Goal: Task Accomplishment & Management: Manage account settings

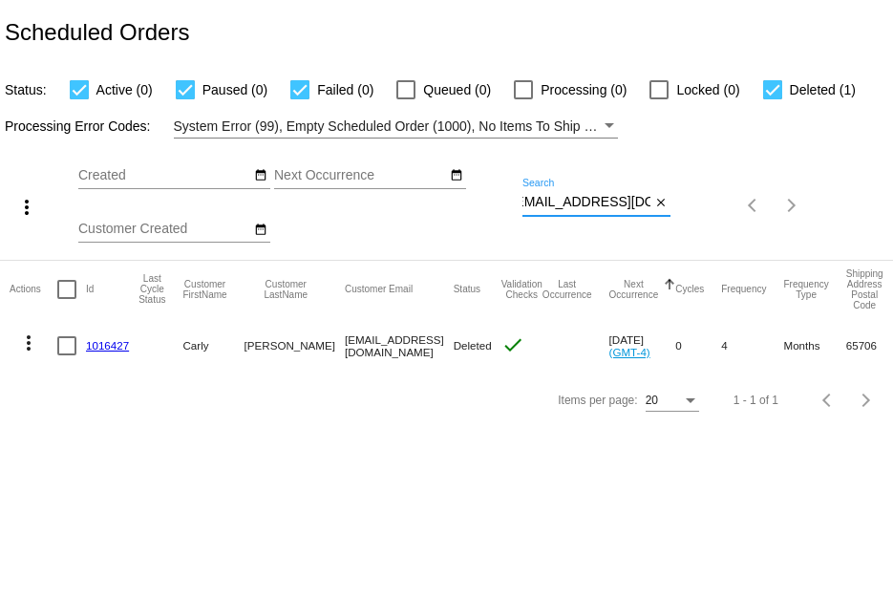
drag, startPoint x: 524, startPoint y: 201, endPoint x: 702, endPoint y: 248, distance: 184.9
click at [702, 248] on div "more_vert Sep Jan Feb Mar [DATE]" at bounding box center [446, 199] width 893 height 121
paste input "[EMAIL_ADDRESS]"
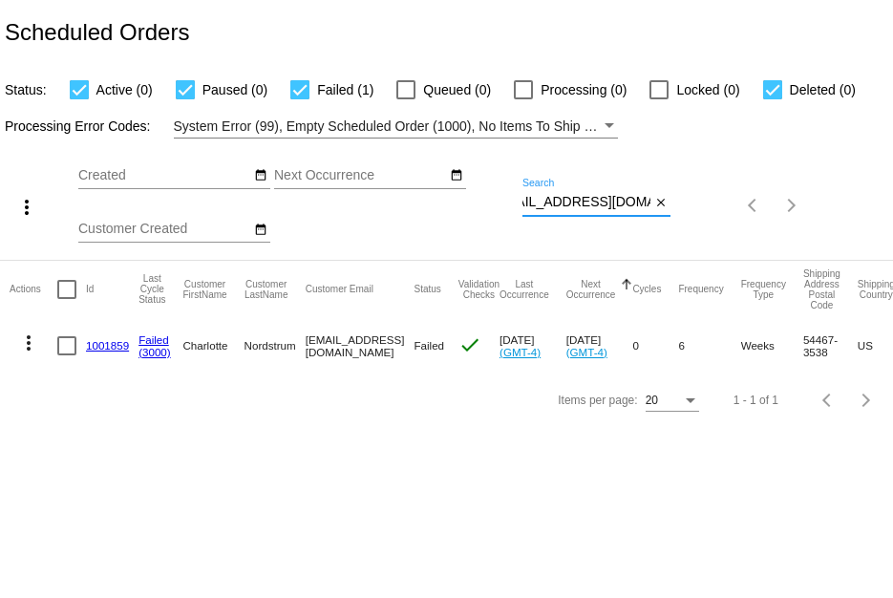
click at [30, 350] on mat-icon "more_vert" at bounding box center [28, 343] width 23 height 23
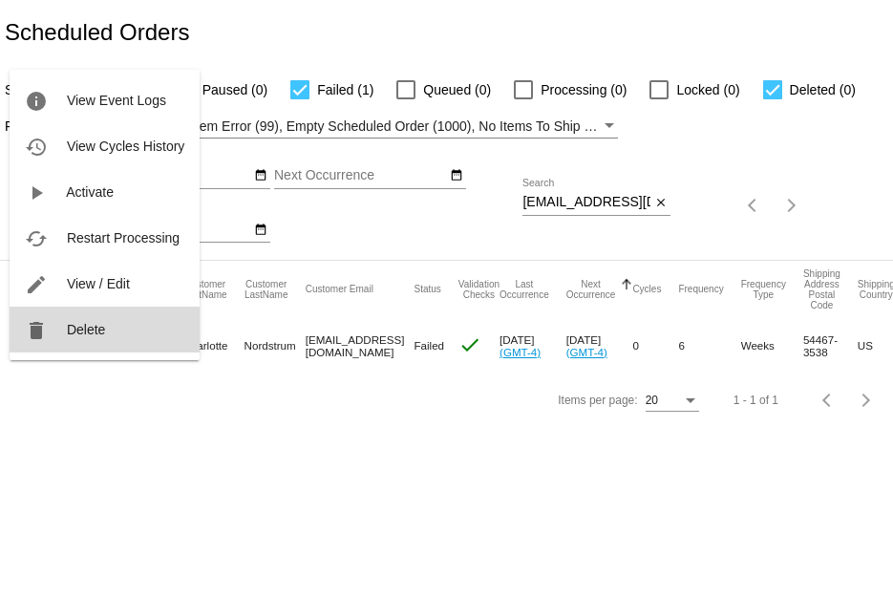
click at [37, 337] on mat-icon "delete" at bounding box center [36, 330] width 23 height 23
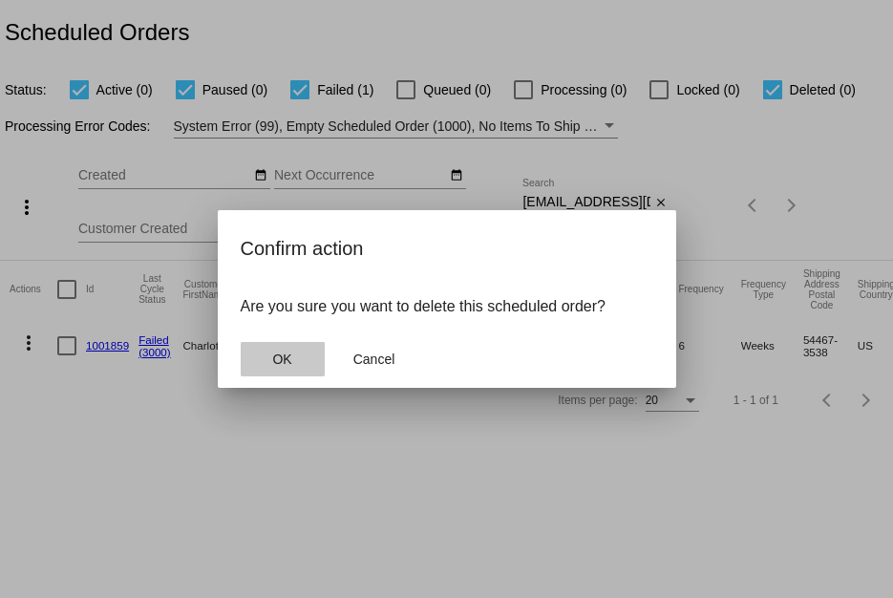
click at [292, 352] on button "OK" at bounding box center [283, 359] width 84 height 34
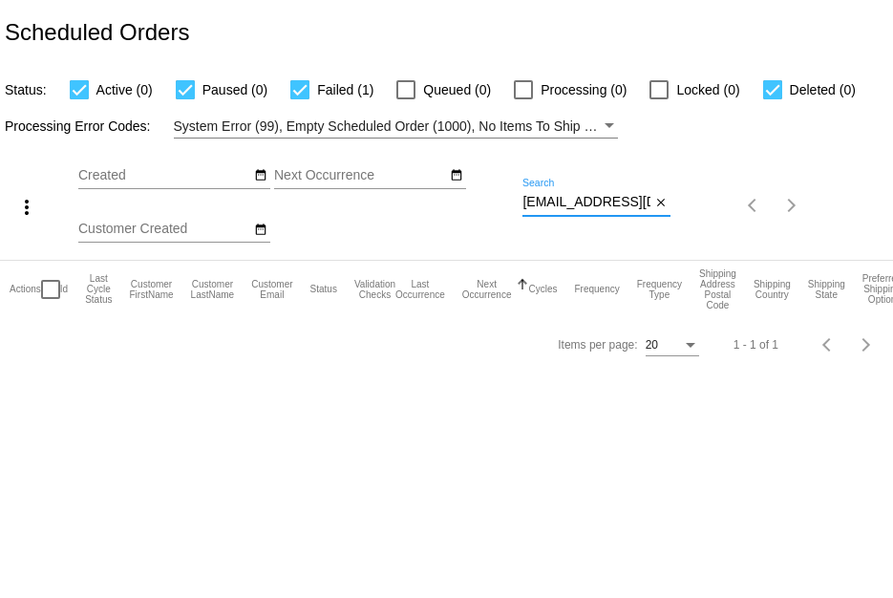
scroll to position [0, 31]
drag, startPoint x: 524, startPoint y: 201, endPoint x: 857, endPoint y: 197, distance: 333.4
click at [857, 197] on div "more_vert Sep Jan Feb Mar [DATE]" at bounding box center [446, 199] width 893 height 121
paste input "[EMAIL_ADDRESS]"
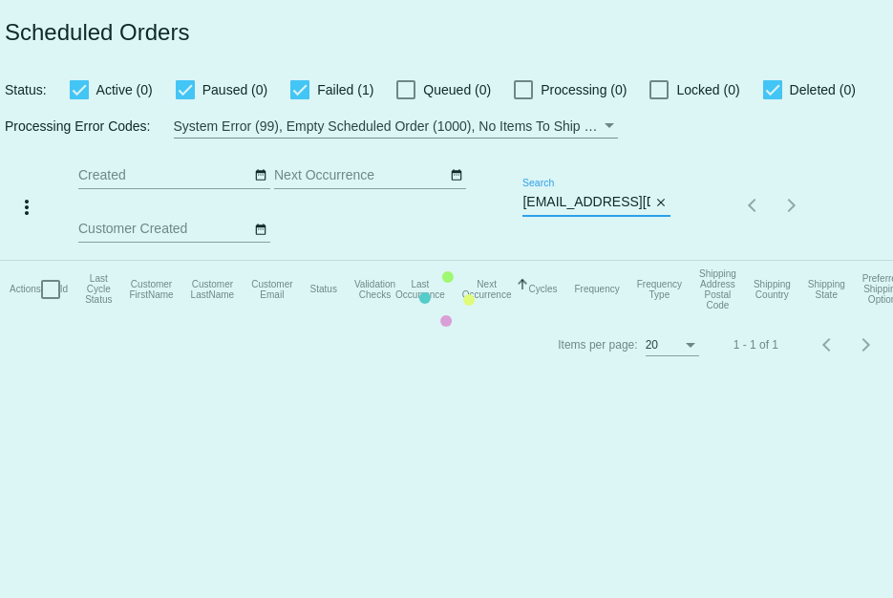
type input "[EMAIL_ADDRESS][DOMAIN_NAME]"
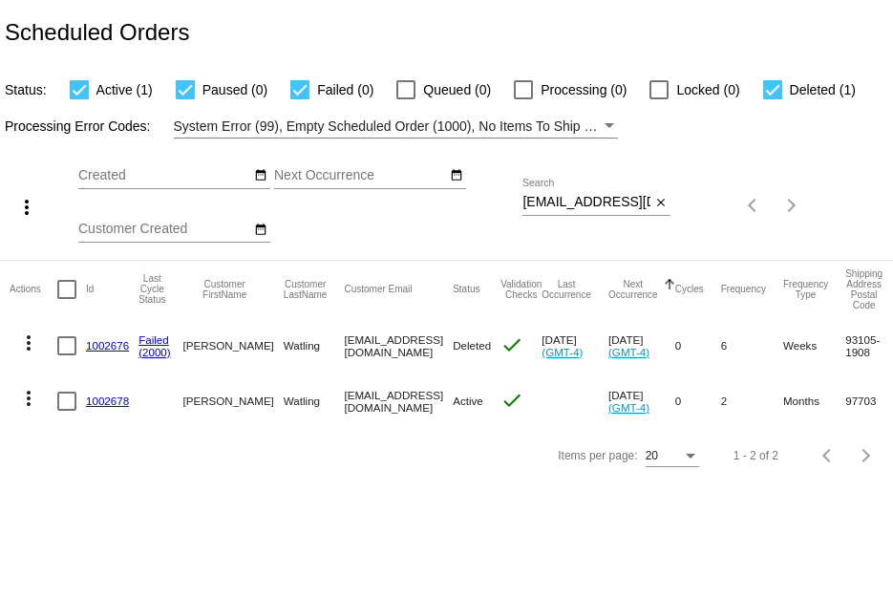
click at [110, 400] on link "1002678" at bounding box center [107, 401] width 43 height 12
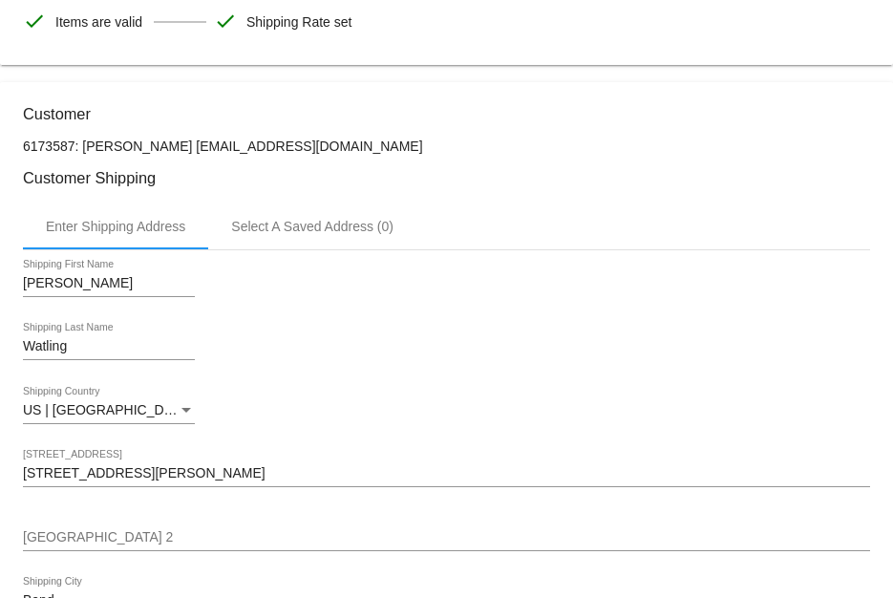
scroll to position [382, 0]
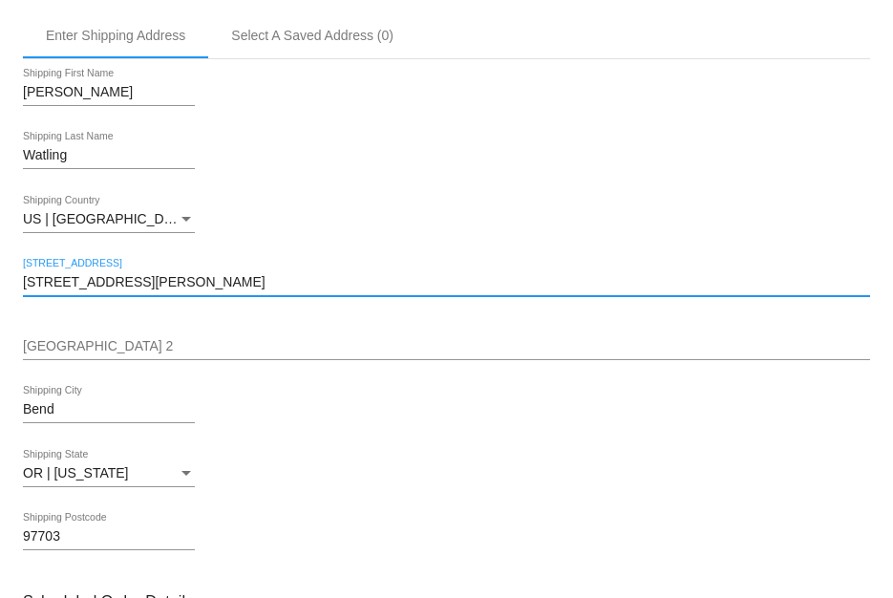
drag, startPoint x: 208, startPoint y: 280, endPoint x: -3, endPoint y: 281, distance: 211.1
click at [0, 281] on html "arrow_back Scheduled Order #1002678 Active more_vert Validation Checks check Pa…" at bounding box center [446, 299] width 893 height 598
paste input "104 Ontare Hills Lan"
type input "[STREET_ADDRESS]"
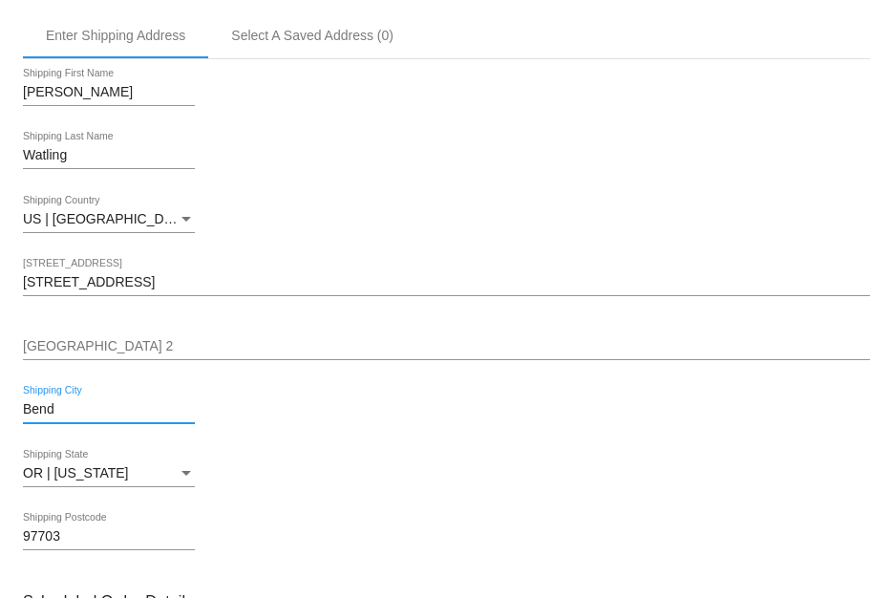
drag, startPoint x: 118, startPoint y: 419, endPoint x: 90, endPoint y: 410, distance: 29.3
click at [90, 410] on input "Bend" at bounding box center [109, 409] width 172 height 15
drag, startPoint x: 79, startPoint y: 409, endPoint x: -14, endPoint y: 409, distance: 93.6
click at [0, 409] on html "arrow_back Scheduled Order #1002678 Active more_vert Validation Checks check Pa…" at bounding box center [446, 299] width 893 height 598
paste input "Santa [PERSON_NAME]"
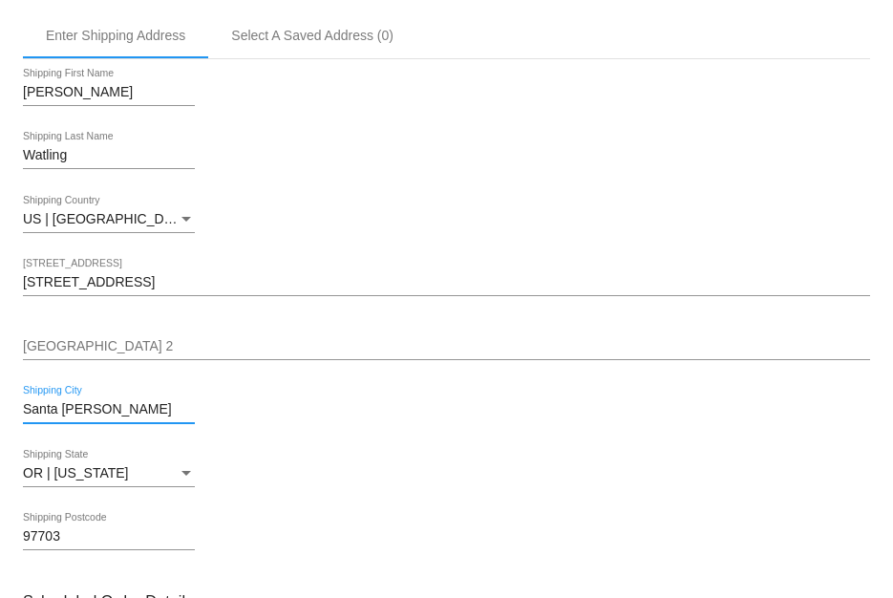
type input "Santa [PERSON_NAME]"
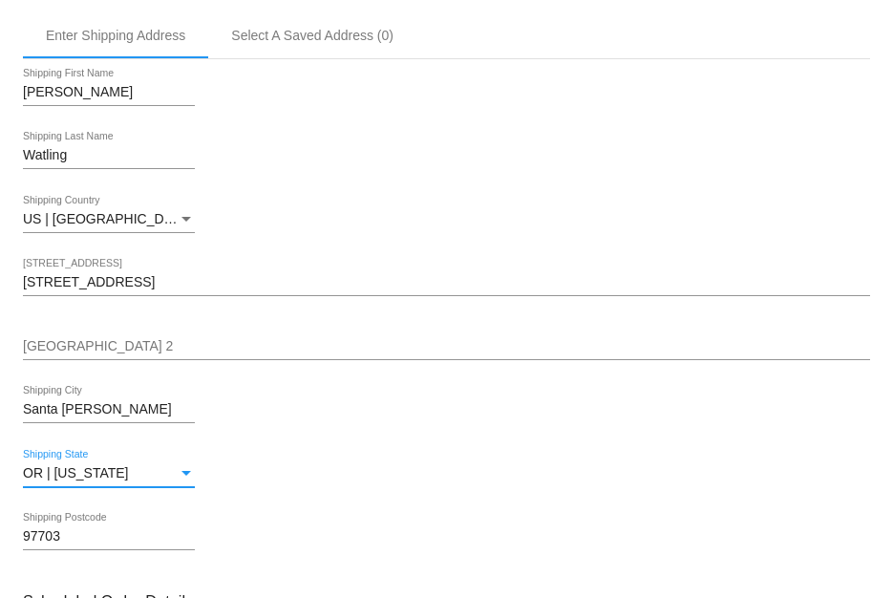
click at [158, 471] on div "OR | [US_STATE]" at bounding box center [100, 473] width 155 height 15
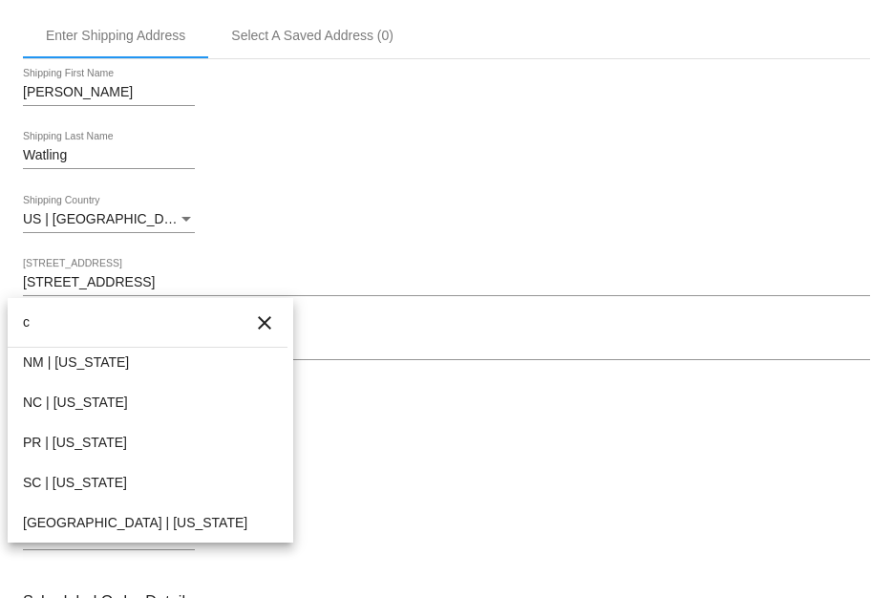
scroll to position [0, 0]
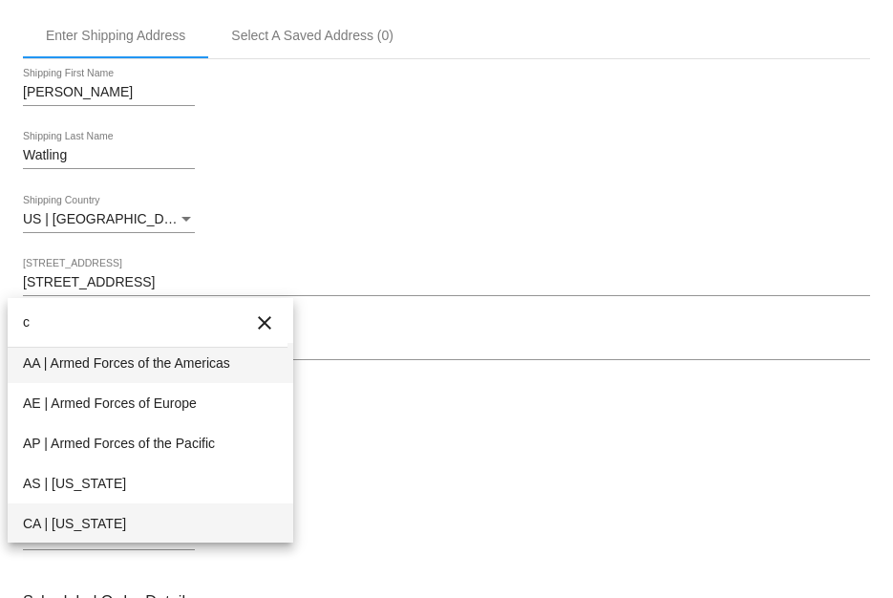
type input "c"
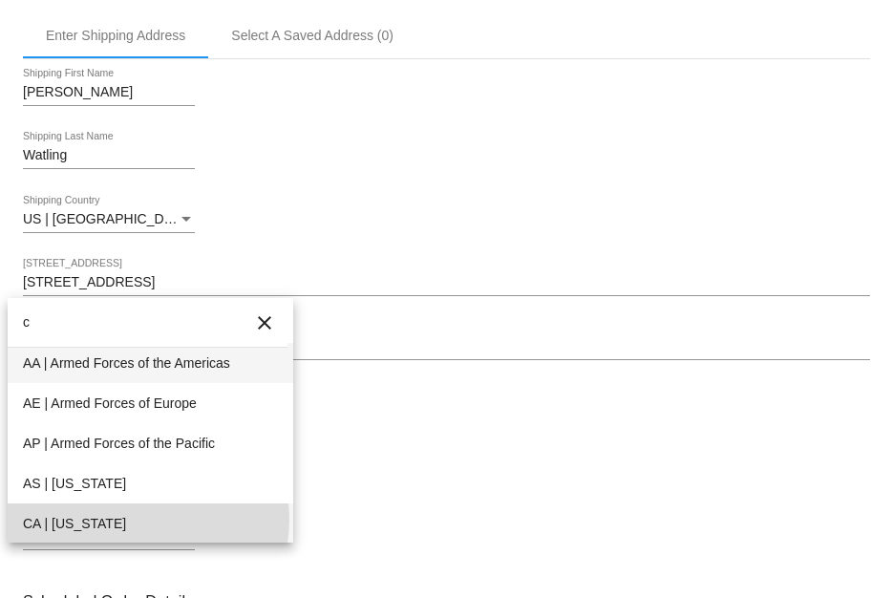
click at [142, 521] on span "CA | [US_STATE]" at bounding box center [150, 523] width 255 height 40
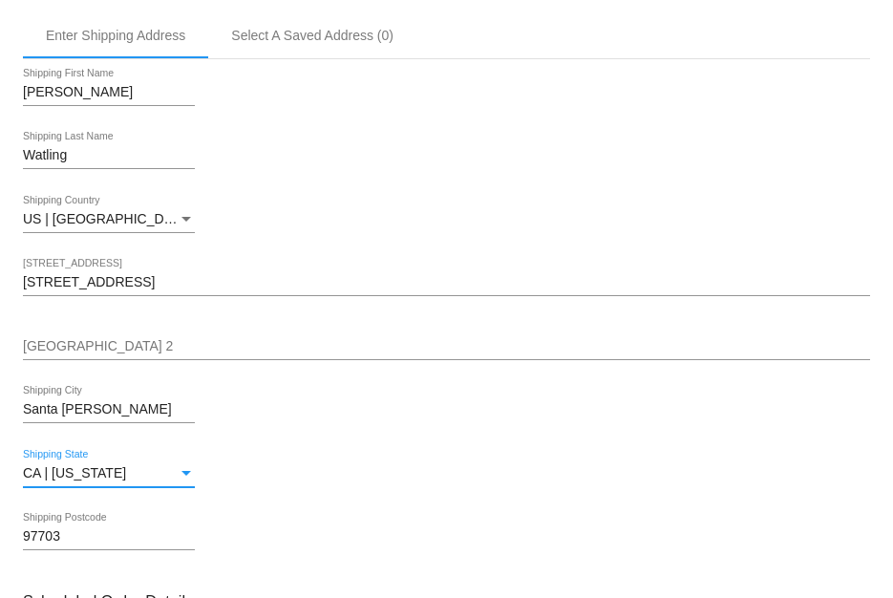
click at [129, 532] on input "97703" at bounding box center [109, 536] width 172 height 15
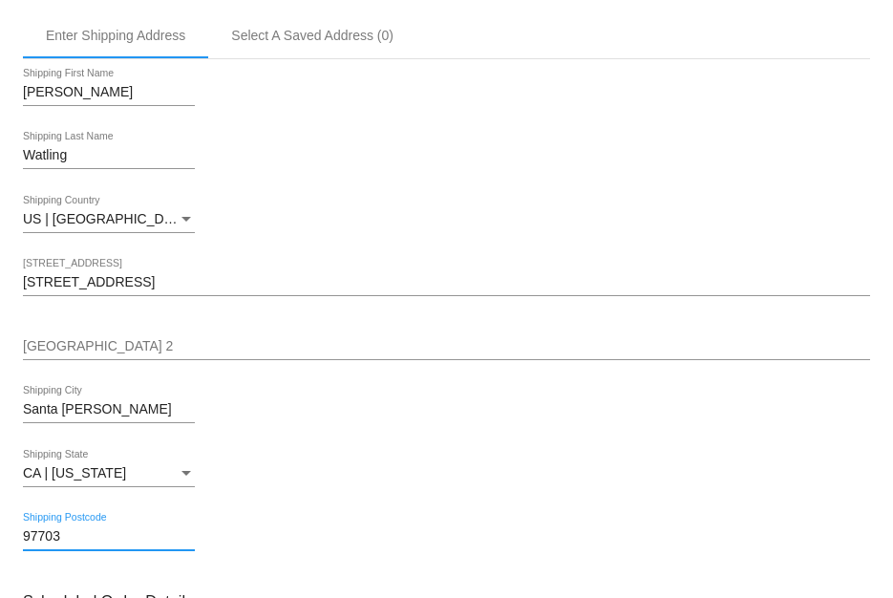
drag, startPoint x: 129, startPoint y: 534, endPoint x: -57, endPoint y: 558, distance: 187.8
click at [0, 558] on html "arrow_back Scheduled Order #1002678 Active more_vert Validation Checks check Pa…" at bounding box center [446, 299] width 893 height 598
paste input "3105"
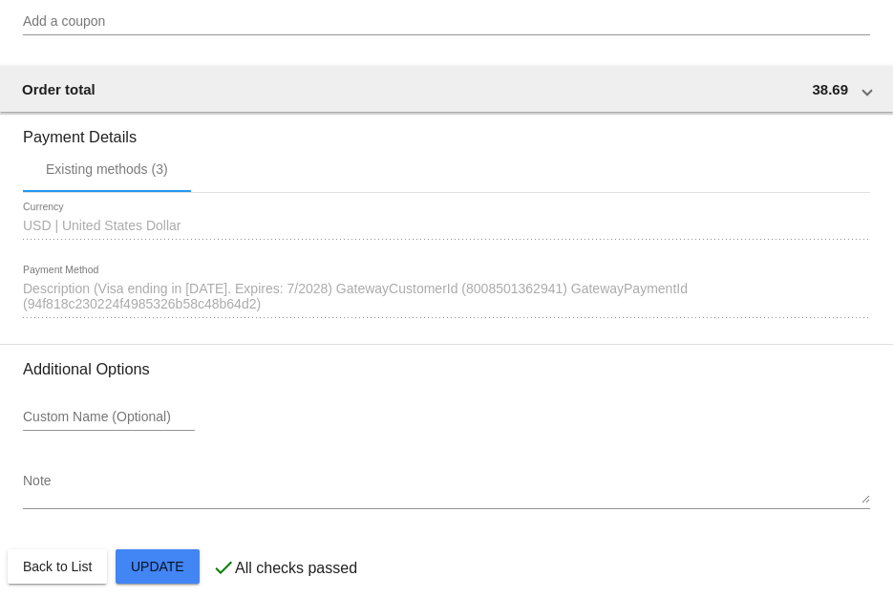
scroll to position [1605, 0]
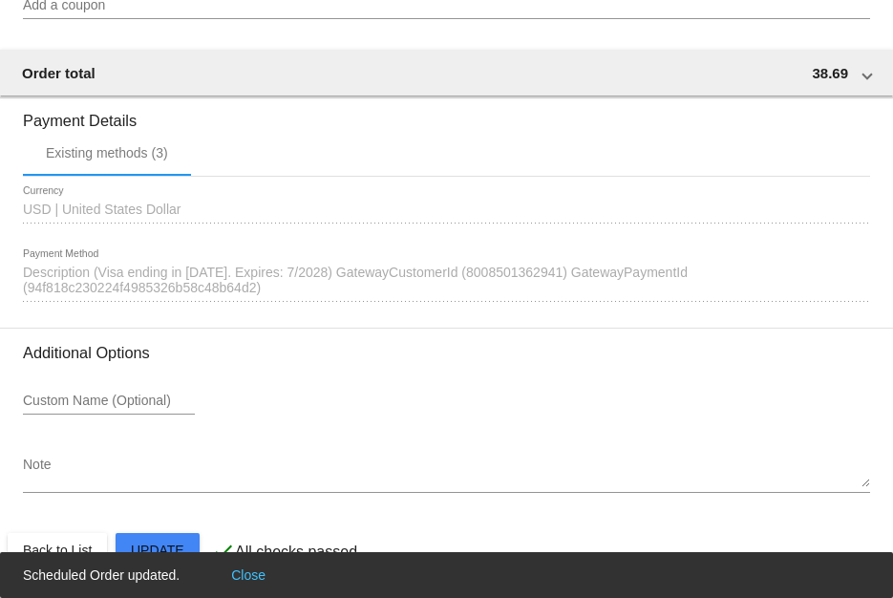
type input "93105"
